Goal: Task Accomplishment & Management: Use online tool/utility

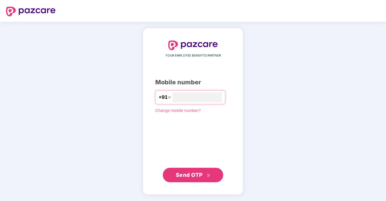
type input "**********"
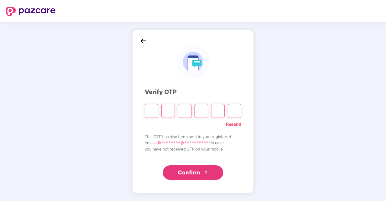
type input "*"
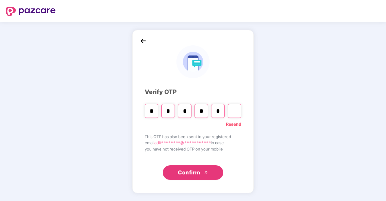
type input "*"
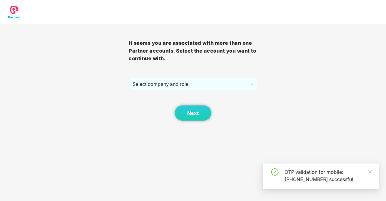
click at [170, 86] on span "Select company and role" at bounding box center [193, 83] width 121 height 11
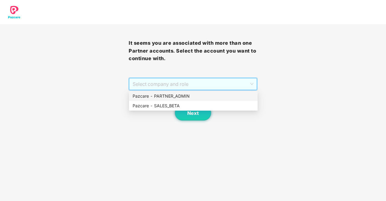
click at [178, 99] on div "Pazcare - PARTNER_ADMIN" at bounding box center [194, 96] width 122 height 7
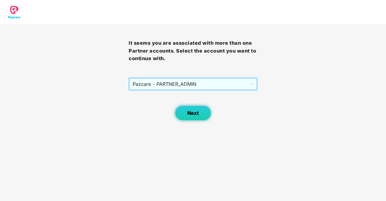
click at [192, 110] on span "Next" at bounding box center [192, 113] width 11 height 6
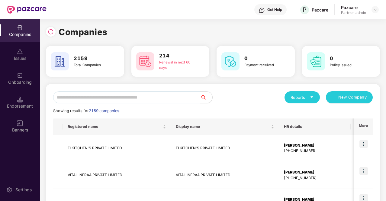
click at [129, 97] on input "text" at bounding box center [126, 97] width 147 height 12
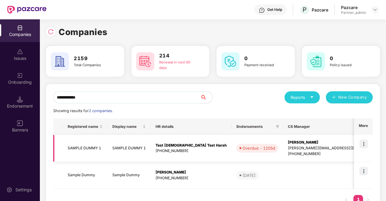
type input "**********"
click at [89, 149] on td "SAMPLE DUMMY 1" at bounding box center [85, 148] width 45 height 27
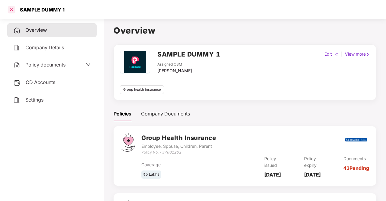
click at [10, 8] on div at bounding box center [12, 10] width 10 height 10
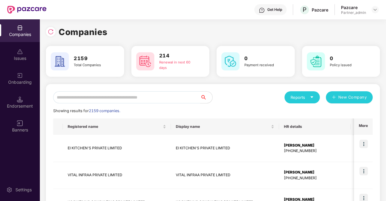
click at [91, 99] on input "text" at bounding box center [126, 97] width 147 height 12
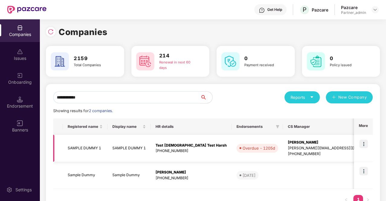
type input "**********"
click at [363, 144] on img at bounding box center [364, 144] width 8 height 8
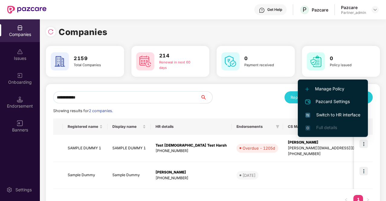
click at [340, 111] on li "Switch to HR interface" at bounding box center [333, 115] width 70 height 13
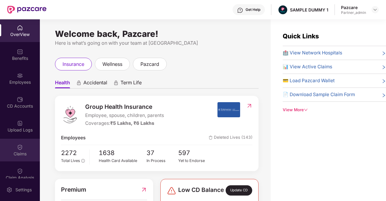
click at [16, 143] on div "Claims" at bounding box center [20, 150] width 40 height 23
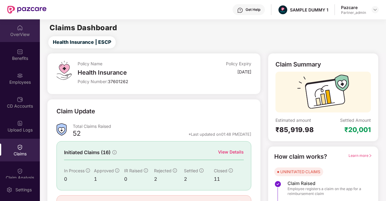
click at [20, 31] on div "OverView" at bounding box center [20, 30] width 40 height 23
